Goal: Task Accomplishment & Management: Manage account settings

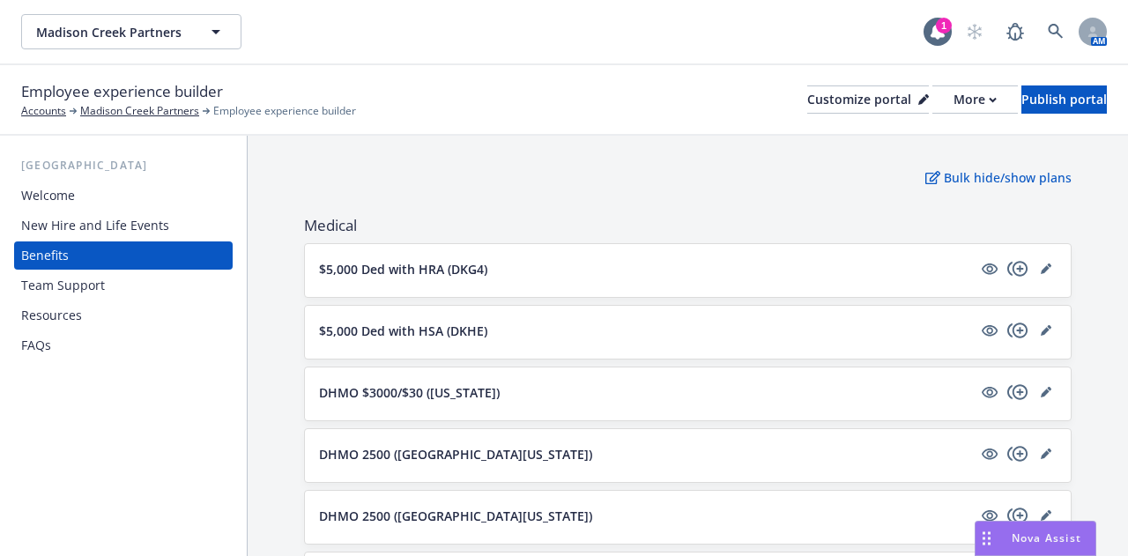
scroll to position [245, 0]
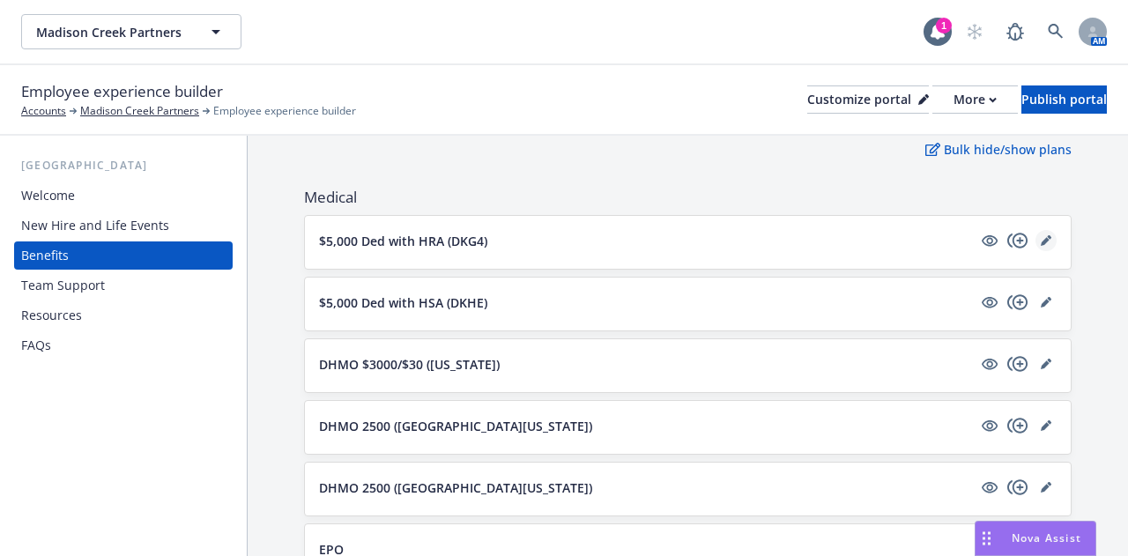
click at [1041, 241] on icon "editPencil" at bounding box center [1045, 241] width 9 height 9
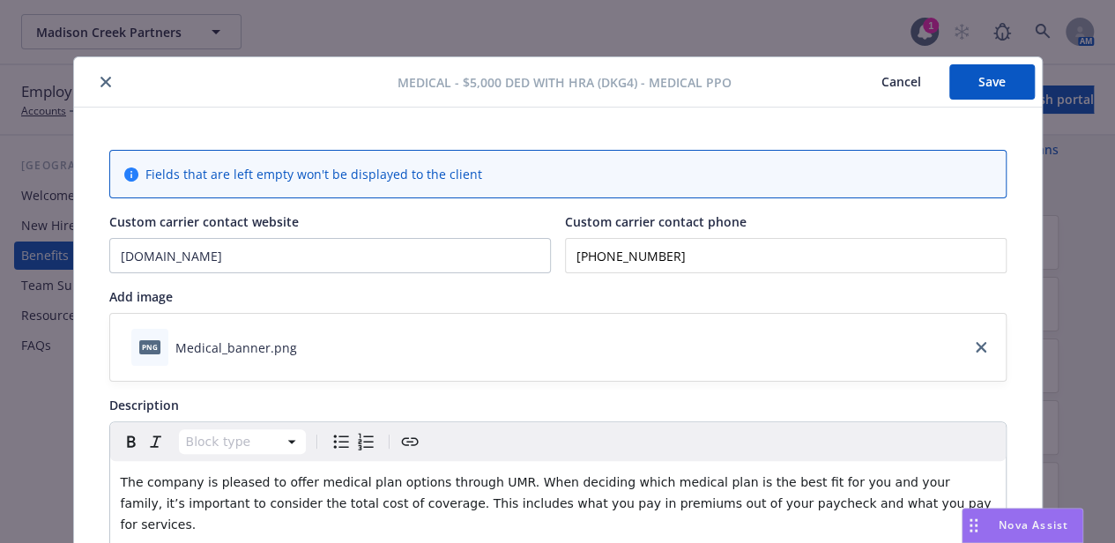
click at [101, 81] on icon "close" at bounding box center [105, 82] width 11 height 11
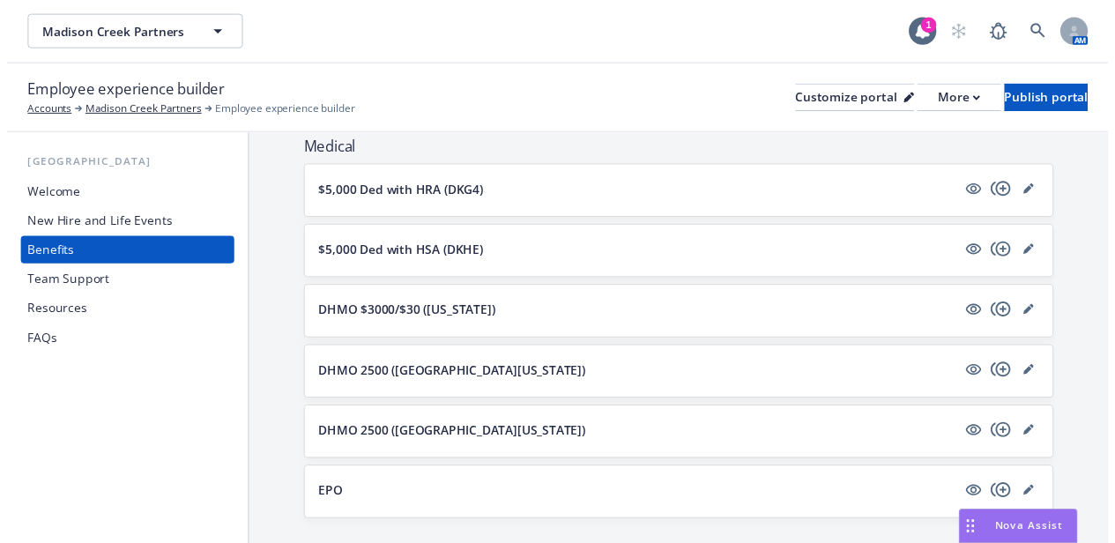
scroll to position [296, 0]
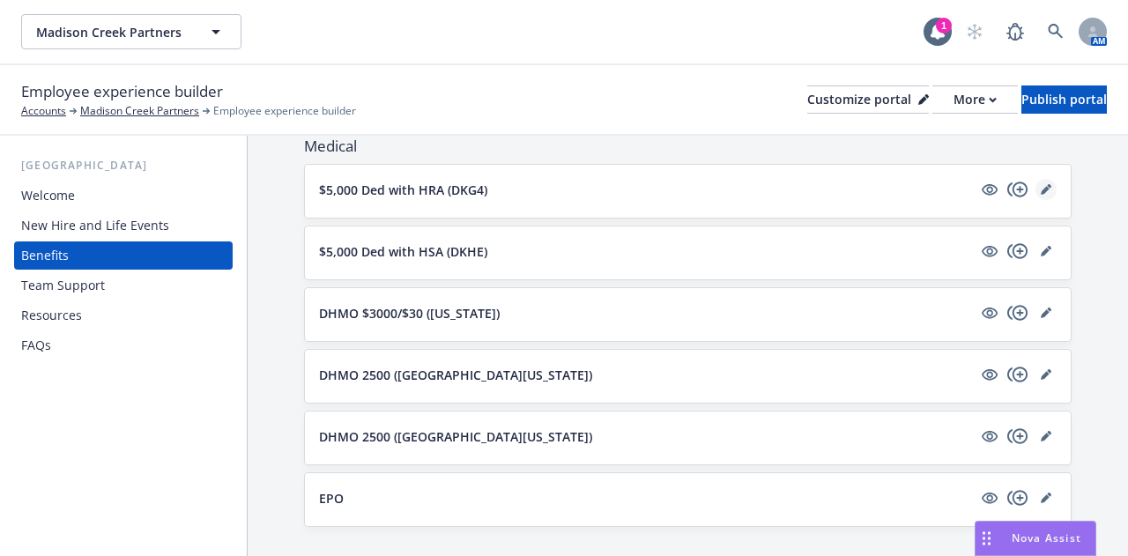
click at [1036, 195] on link "editPencil" at bounding box center [1046, 189] width 21 height 21
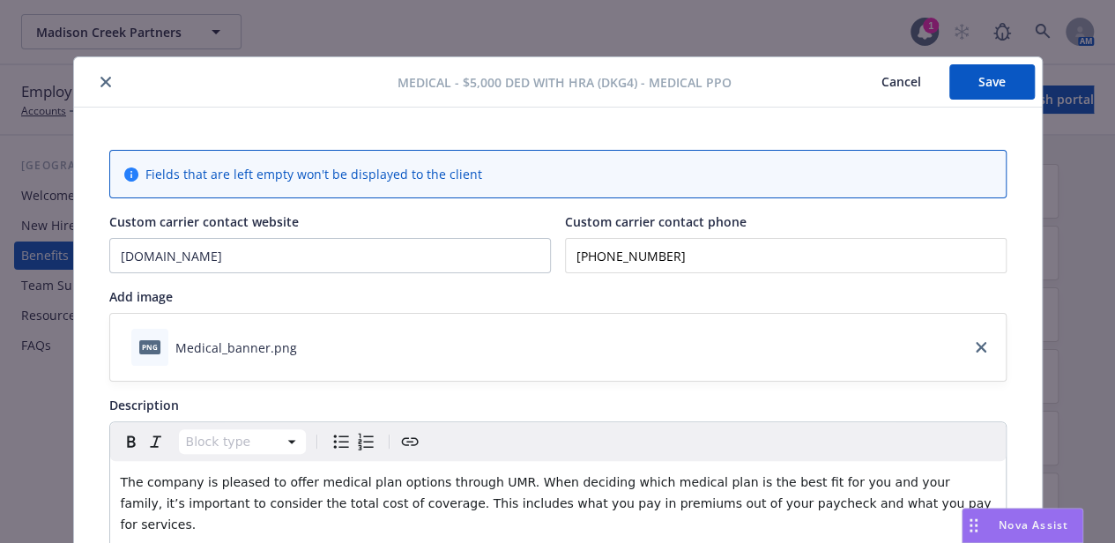
click at [100, 80] on icon "close" at bounding box center [105, 82] width 11 height 11
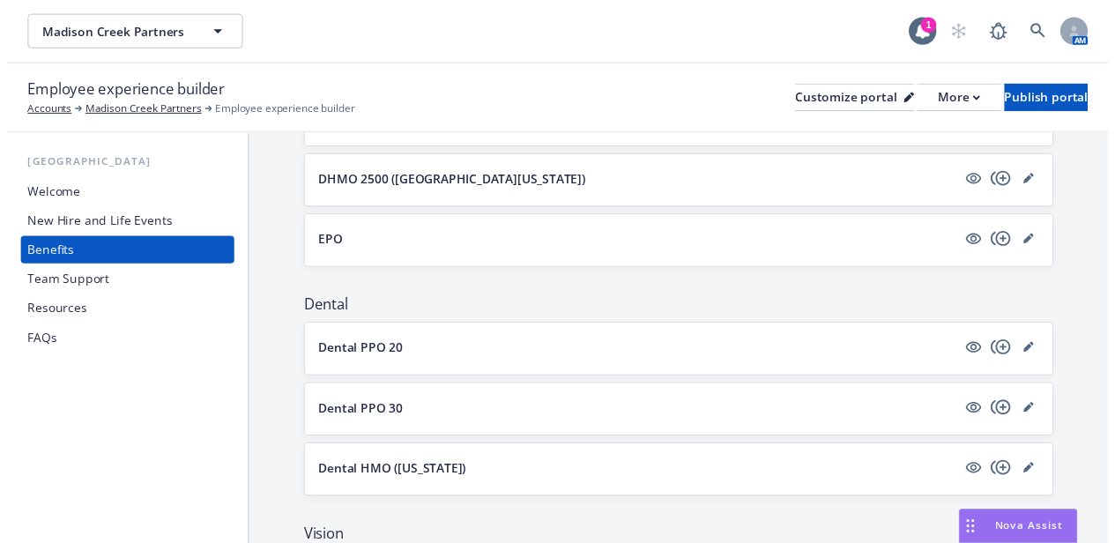
scroll to position [547, 0]
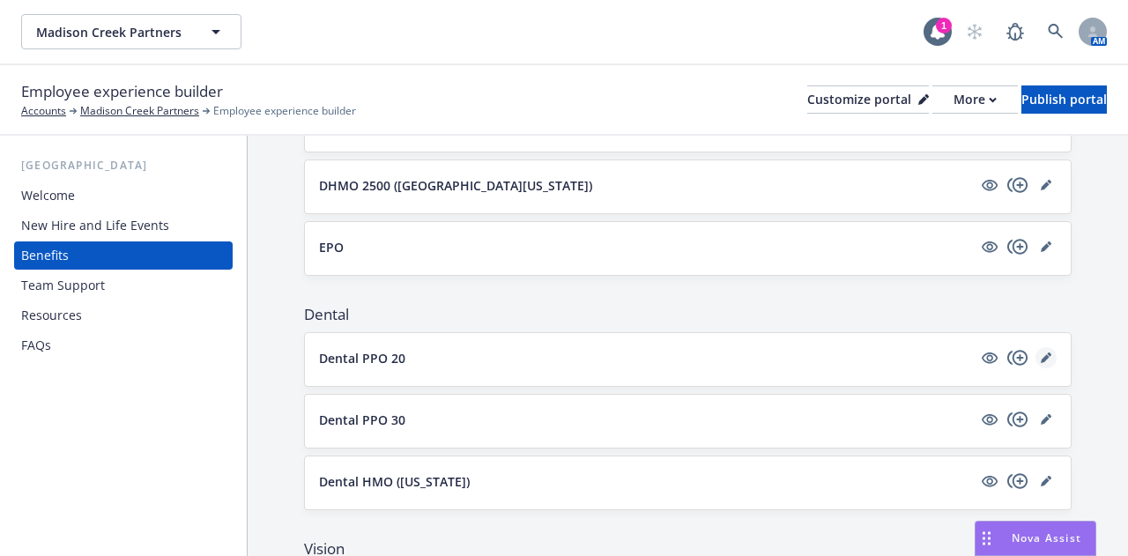
click at [1038, 353] on link "editPencil" at bounding box center [1046, 357] width 21 height 21
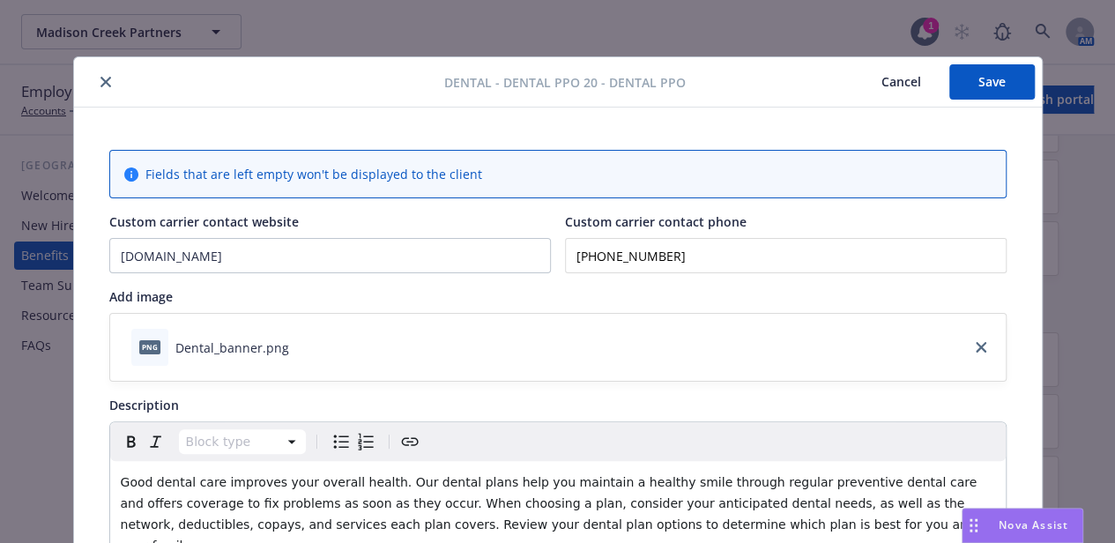
click at [104, 85] on button "close" at bounding box center [105, 81] width 21 height 21
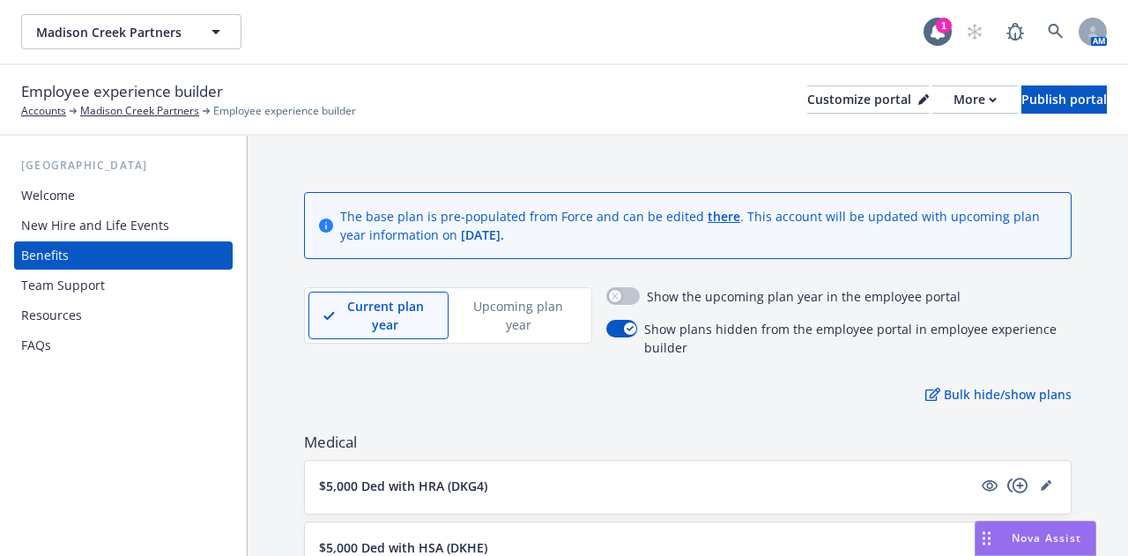
scroll to position [63, 0]
